Goal: Navigation & Orientation: Find specific page/section

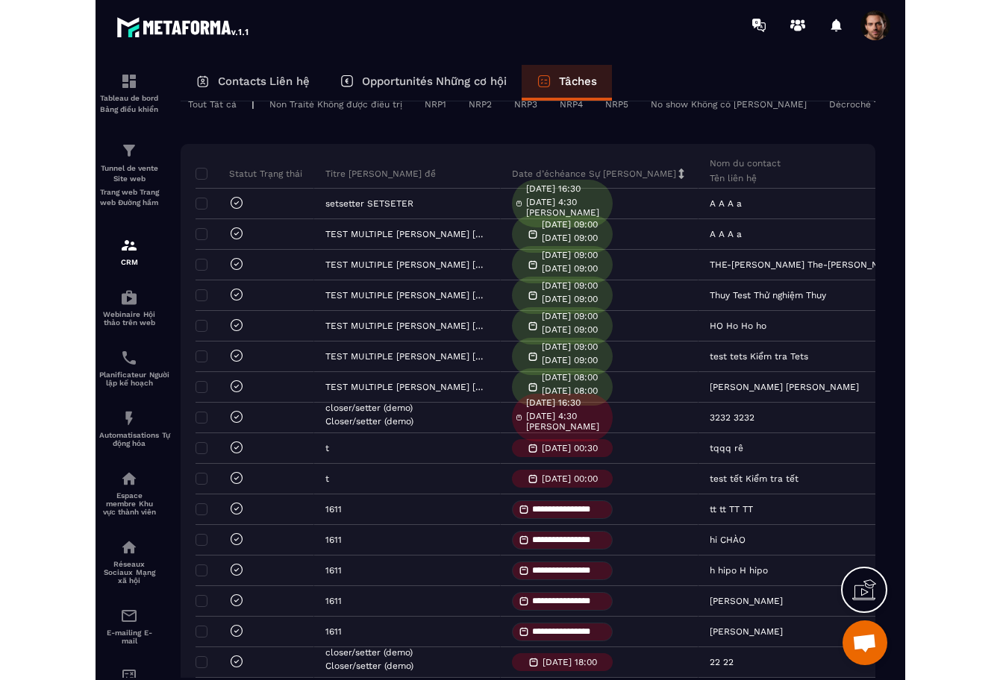
scroll to position [100, 0]
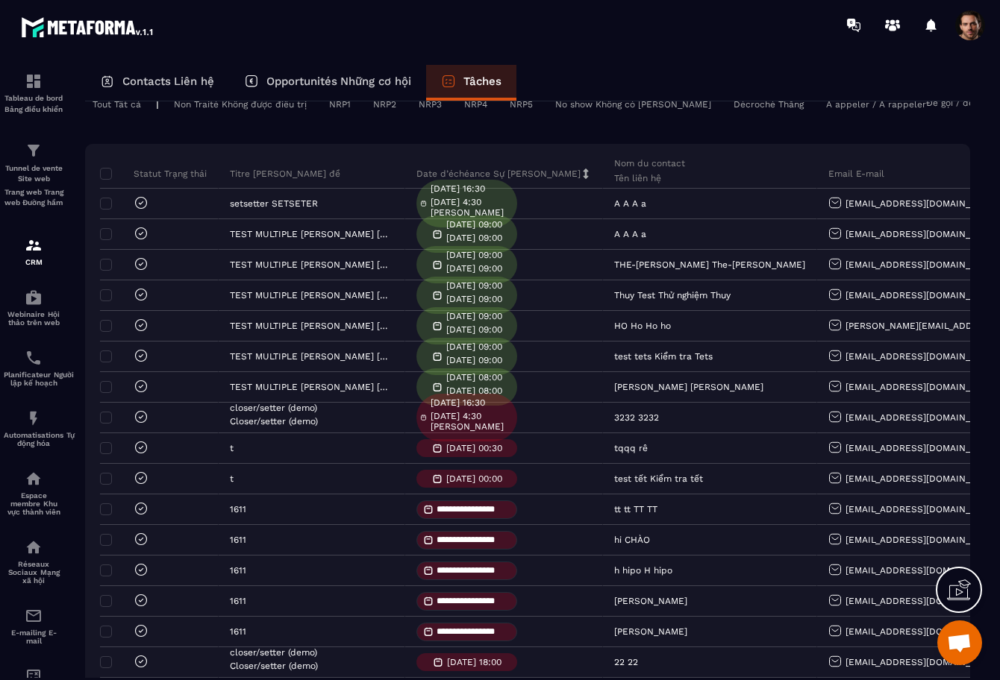
click at [571, 40] on div at bounding box center [587, 25] width 824 height 50
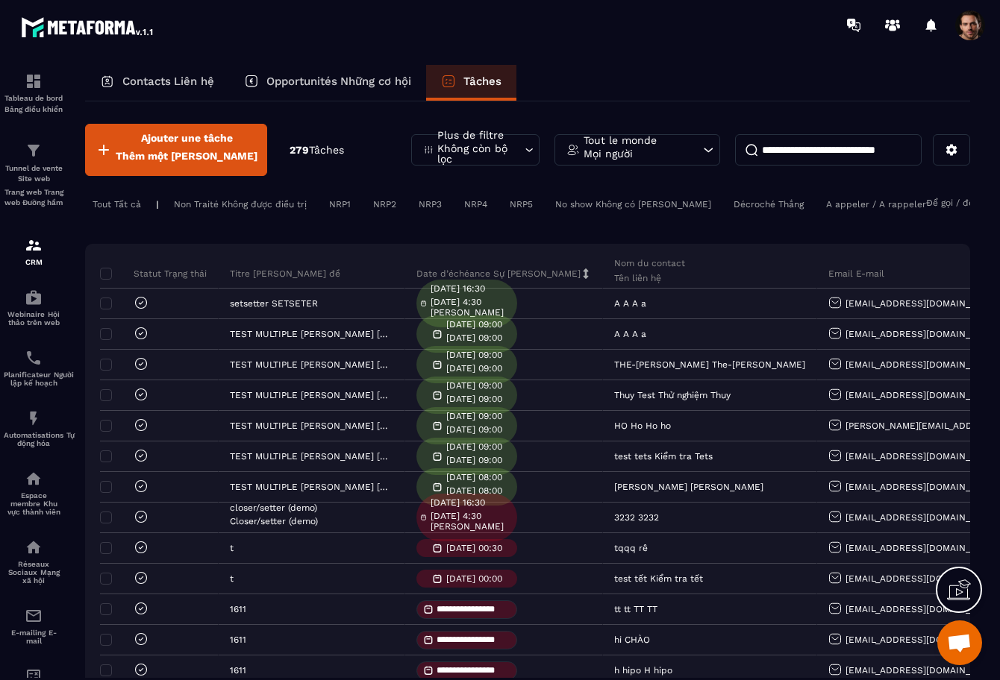
scroll to position [1, 0]
click at [26, 360] on img at bounding box center [34, 358] width 18 height 18
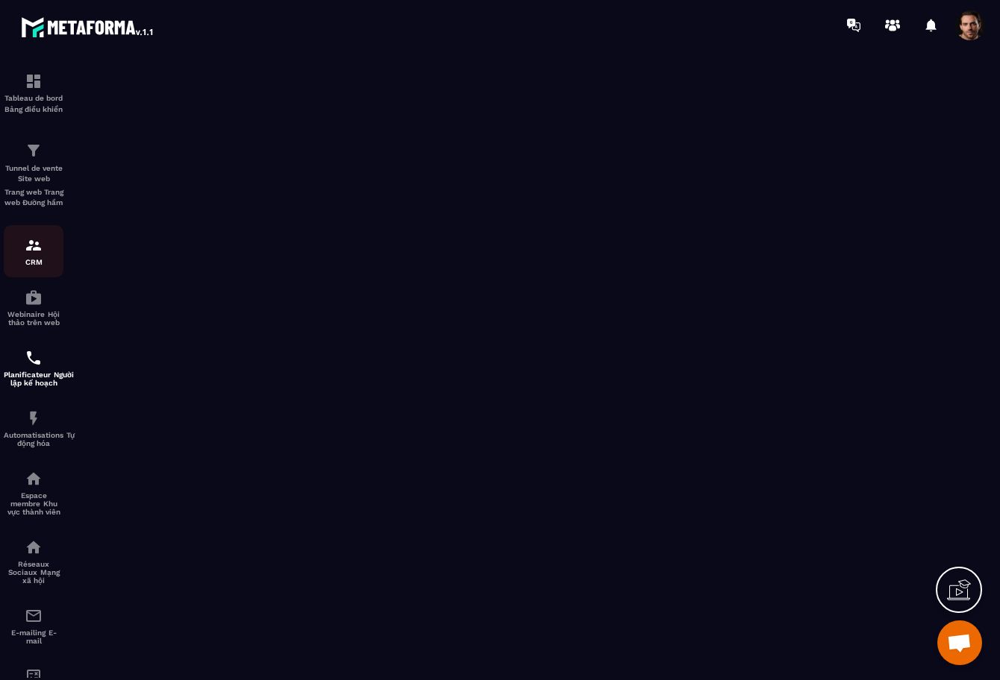
click at [31, 266] on p "CRM" at bounding box center [34, 262] width 60 height 8
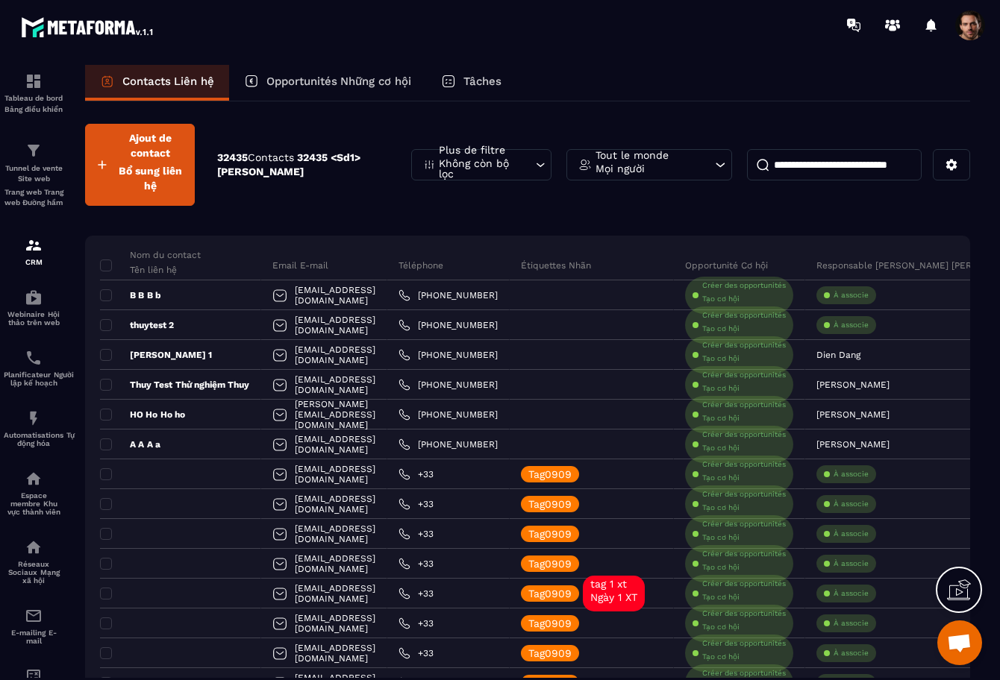
click at [465, 78] on div "Tâches" at bounding box center [471, 83] width 90 height 36
